Goal: Task Accomplishment & Management: Manage account settings

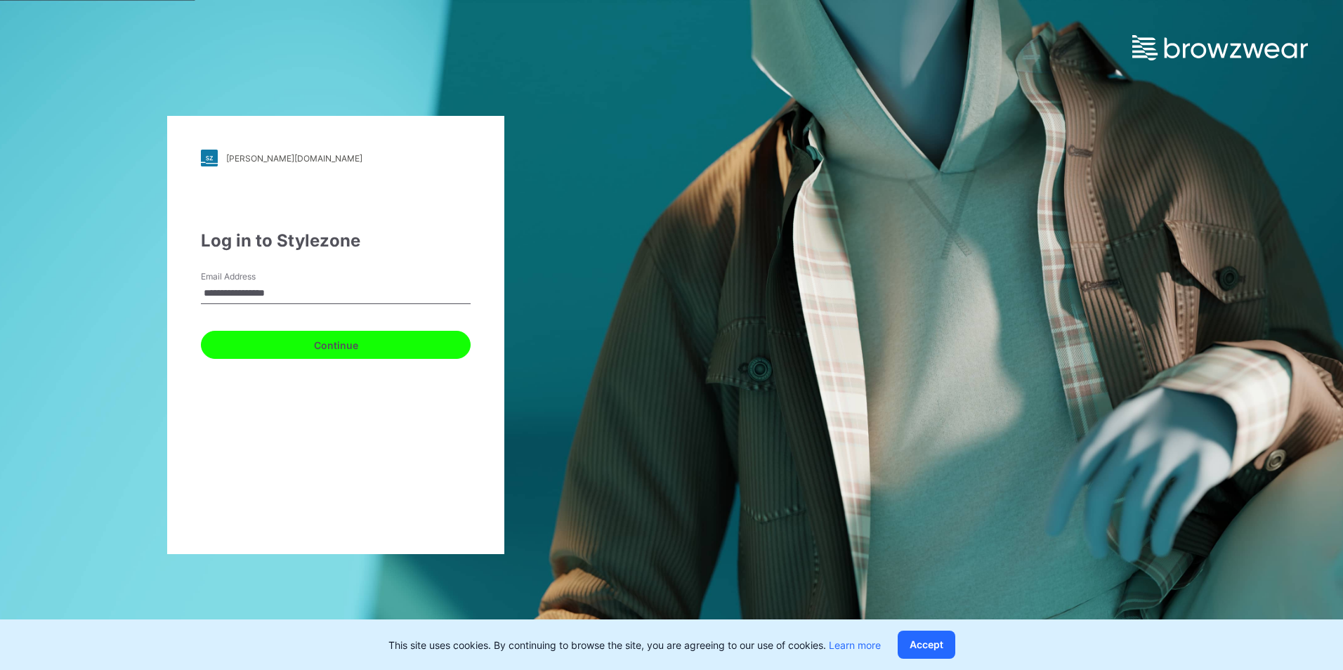
click at [329, 346] on button "Continue" at bounding box center [336, 345] width 270 height 28
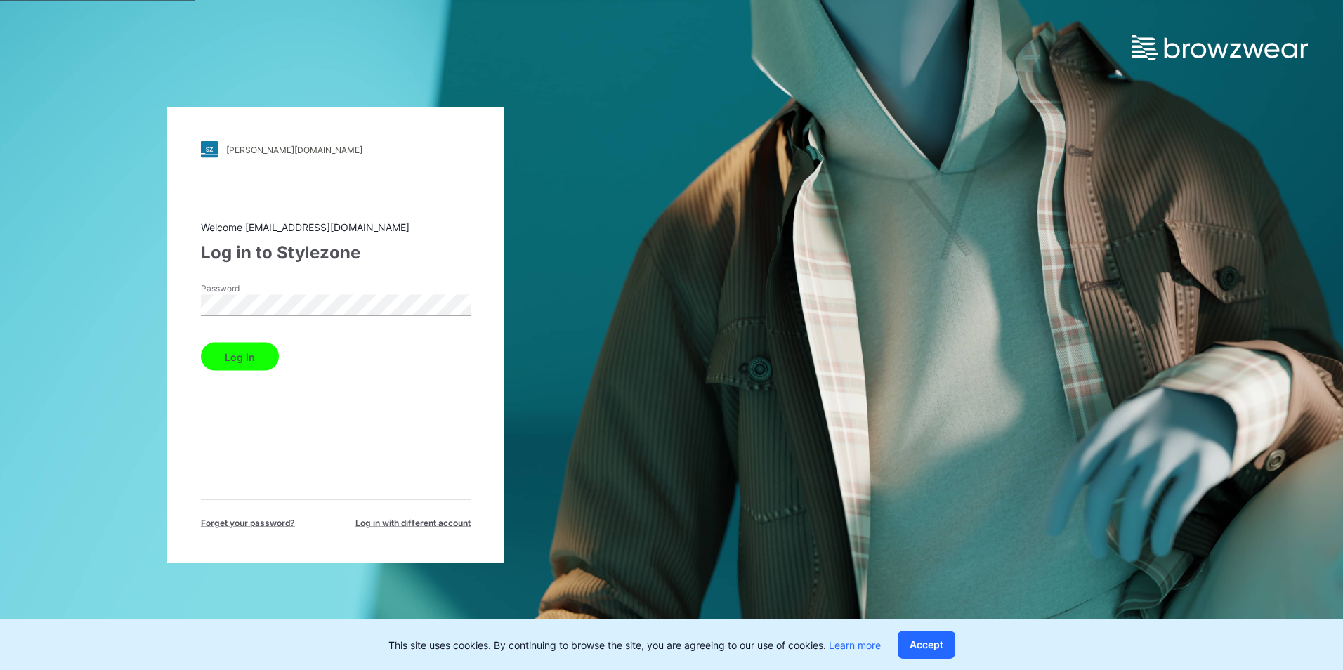
click at [242, 358] on button "Log in" at bounding box center [240, 357] width 78 height 28
click at [237, 357] on button "Log in" at bounding box center [240, 357] width 78 height 28
click at [168, 322] on div "[PERSON_NAME][DOMAIN_NAME] Loading... Welcome [EMAIL_ADDRESS][DOMAIN_NAME] Log …" at bounding box center [335, 335] width 337 height 456
click at [306, 284] on div "Password" at bounding box center [336, 303] width 270 height 42
click at [235, 355] on button "Log in" at bounding box center [240, 357] width 78 height 28
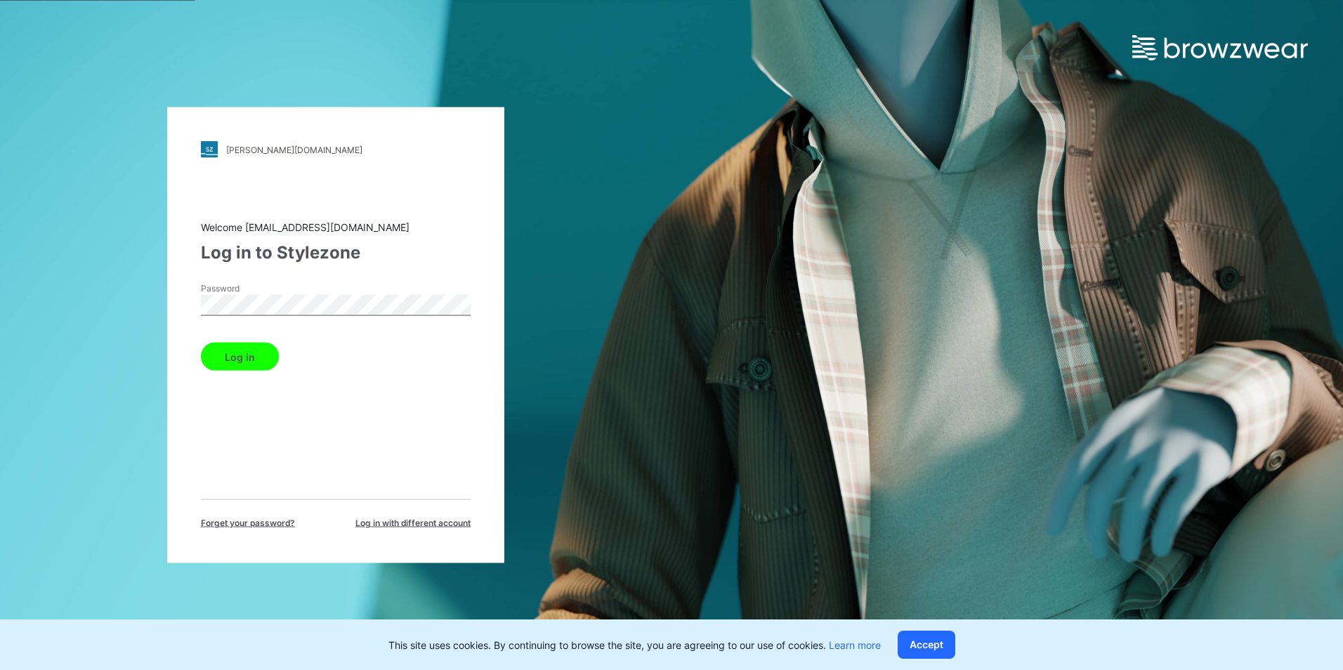
click at [152, 323] on div "[PERSON_NAME][DOMAIN_NAME] Loading... Welcome [EMAIL_ADDRESS][DOMAIN_NAME] Log …" at bounding box center [335, 335] width 671 height 670
click at [392, 268] on div "Welcome [EMAIL_ADDRESS][DOMAIN_NAME] Log in to Stylezone Password Log in Forget…" at bounding box center [336, 375] width 270 height 310
click at [237, 353] on button "Log in" at bounding box center [240, 357] width 78 height 28
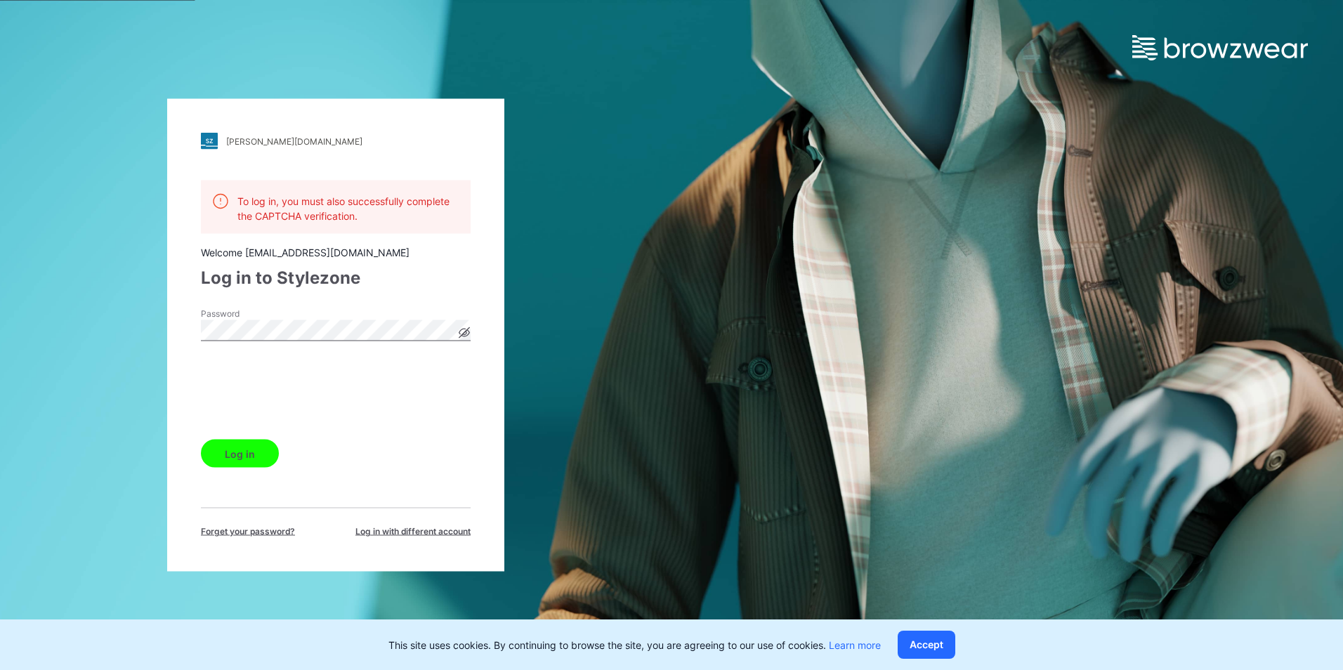
click at [242, 457] on button "Log in" at bounding box center [240, 454] width 78 height 28
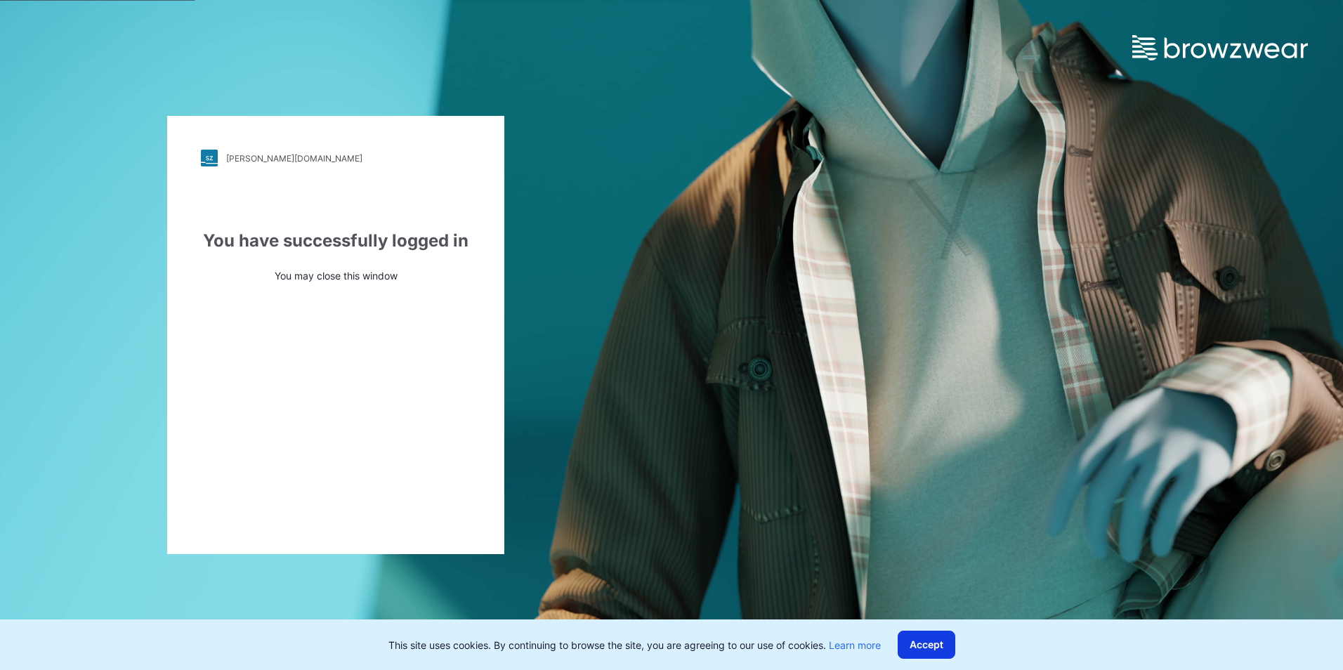
click at [924, 644] on button "Accept" at bounding box center [927, 645] width 58 height 28
